Goal: Task Accomplishment & Management: Use online tool/utility

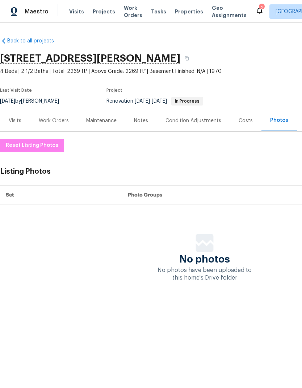
click at [247, 118] on div "Costs" at bounding box center [246, 120] width 14 height 7
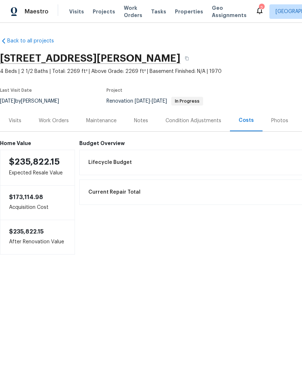
click at [279, 126] on div "Photos" at bounding box center [280, 120] width 34 height 21
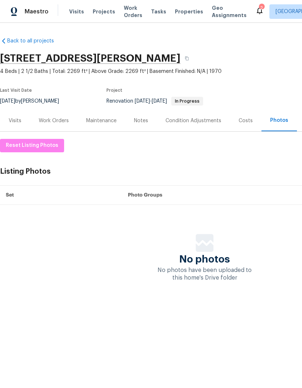
click at [242, 116] on div "Costs" at bounding box center [246, 120] width 32 height 21
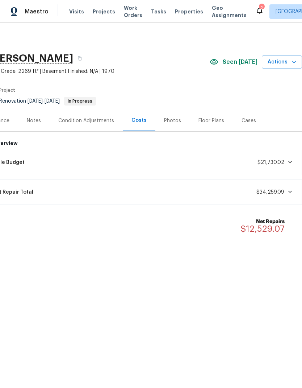
scroll to position [0, 107]
click at [247, 116] on div "Cases" at bounding box center [249, 120] width 32 height 21
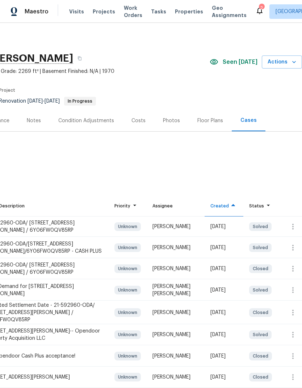
click at [213, 117] on div "Floor Plans" at bounding box center [210, 120] width 26 height 7
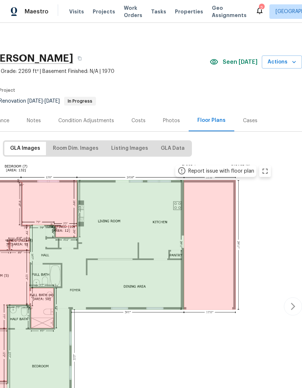
click at [170, 121] on div "Photos" at bounding box center [171, 120] width 17 height 7
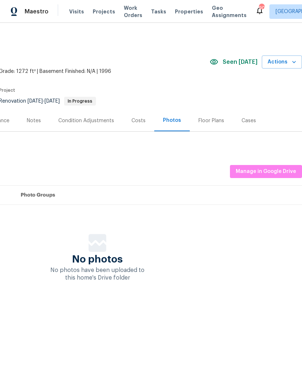
scroll to position [0, 107]
click at [250, 170] on span "Manage in Google Drive" at bounding box center [266, 171] width 61 height 9
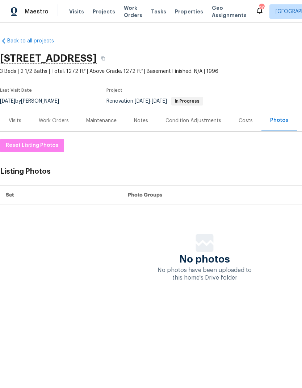
scroll to position [0, 0]
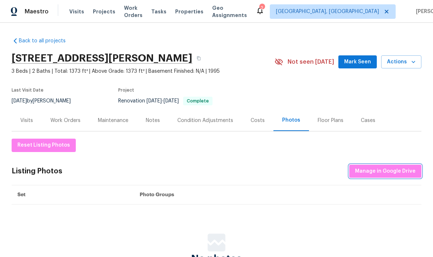
click at [302, 169] on span "Manage in Google Drive" at bounding box center [385, 171] width 61 height 9
click at [404, 172] on span "Manage in Google Drive" at bounding box center [385, 171] width 61 height 9
